Goal: Navigation & Orientation: Go to known website

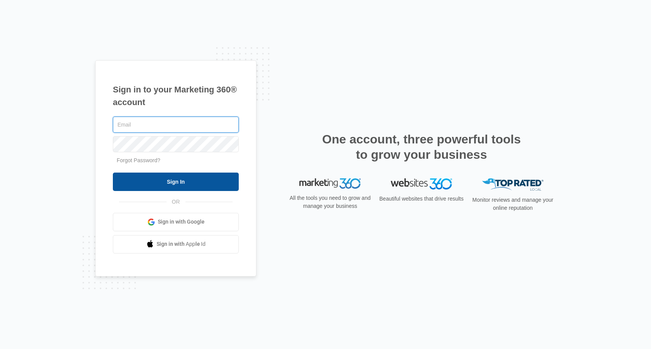
type input "[EMAIL_ADDRESS][DOMAIN_NAME]"
click at [180, 185] on input "Sign In" at bounding box center [176, 182] width 126 height 18
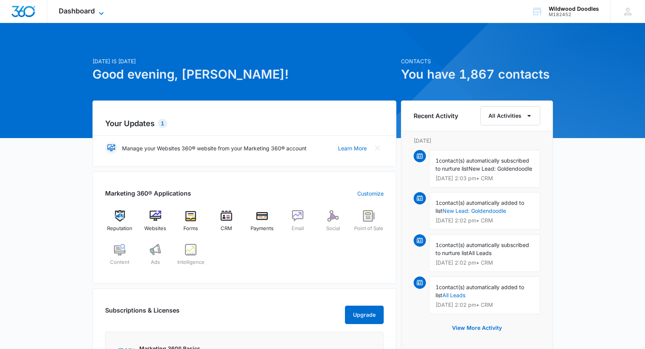
click at [87, 9] on span "Dashboard" at bounding box center [77, 11] width 36 height 8
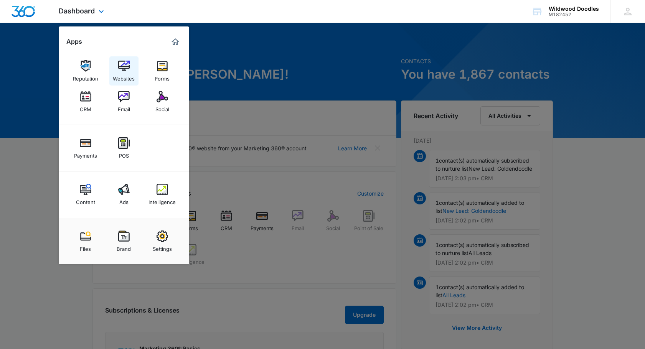
click at [126, 65] on img at bounding box center [124, 66] width 12 height 12
